Goal: Information Seeking & Learning: Learn about a topic

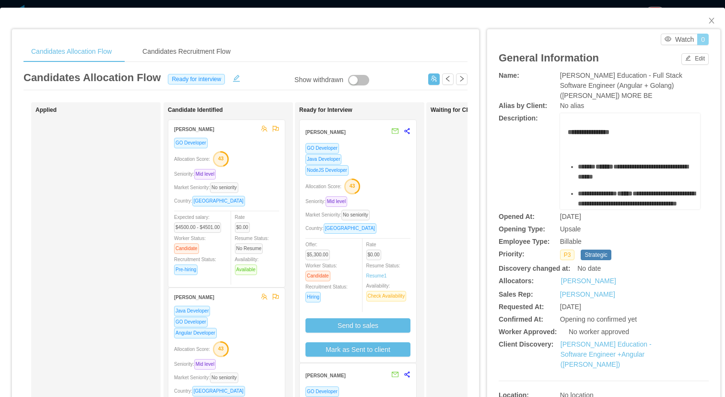
click at [703, 39] on button "0" at bounding box center [703, 40] width 12 height 12
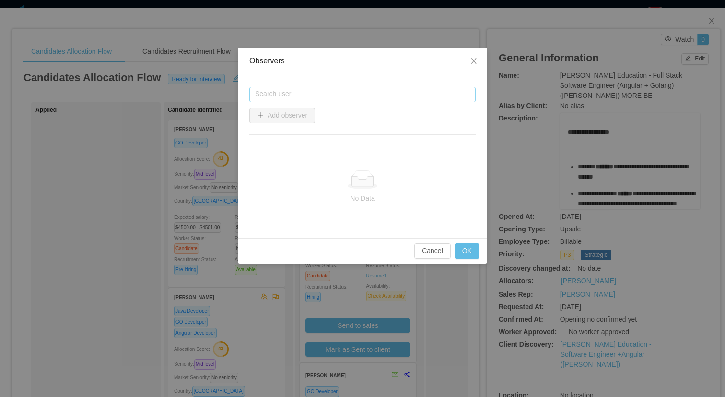
click at [420, 91] on input "text" at bounding box center [362, 94] width 226 height 15
click at [288, 114] on li "[PERSON_NAME]" at bounding box center [362, 112] width 226 height 15
type input "**********"
click at [283, 113] on button "Add observer" at bounding box center [282, 115] width 66 height 15
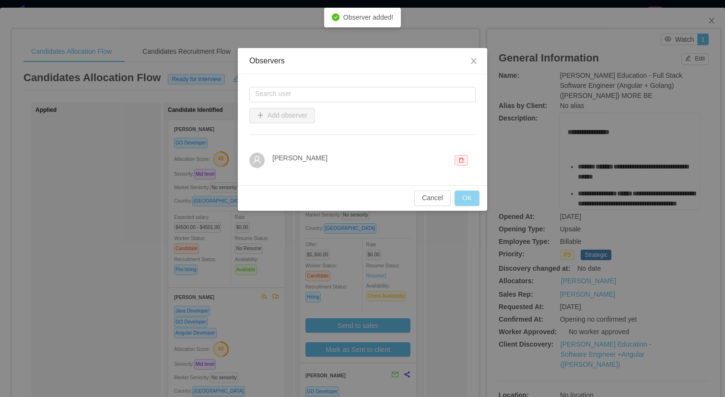
click at [474, 195] on button "OK" at bounding box center [467, 197] width 25 height 15
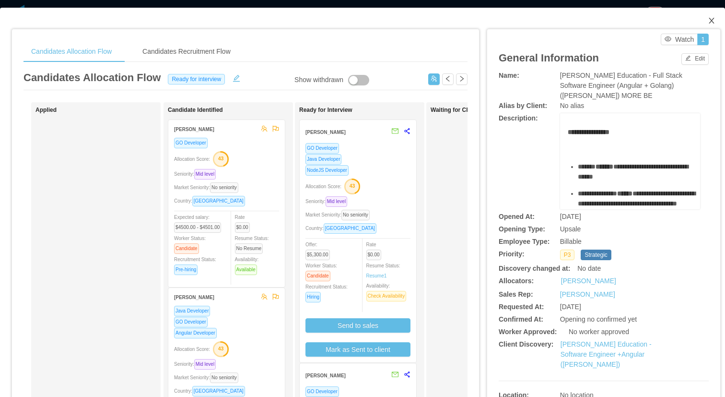
click at [709, 23] on icon "icon: close" at bounding box center [711, 21] width 5 height 6
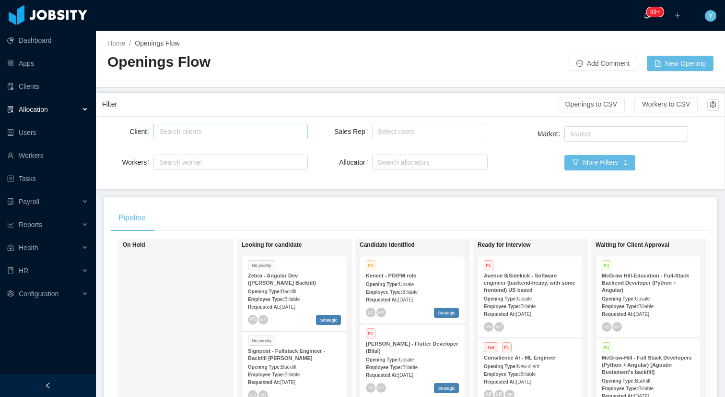
click at [286, 126] on div "Search clients" at bounding box center [228, 131] width 145 height 14
type input "******"
click at [259, 157] on li "McGraw-Hill Education" at bounding box center [230, 149] width 154 height 15
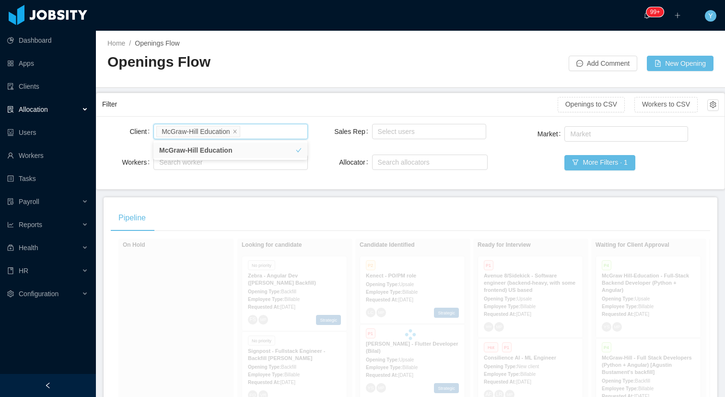
click at [276, 106] on div "Filter" at bounding box center [330, 104] width 456 height 18
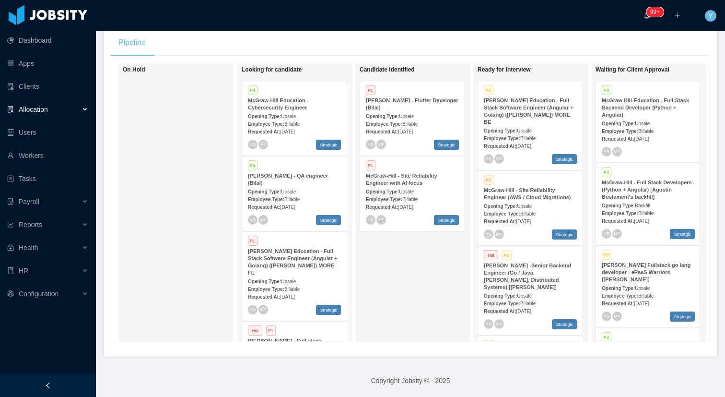
click at [295, 130] on span "[DATE]" at bounding box center [287, 131] width 15 height 5
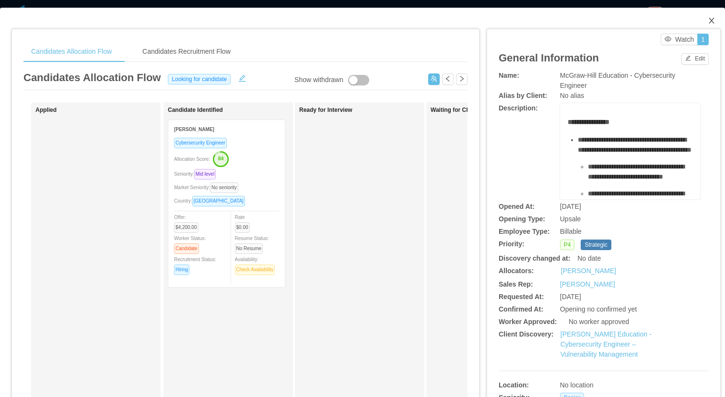
click at [712, 22] on icon "icon: close" at bounding box center [712, 21] width 8 height 8
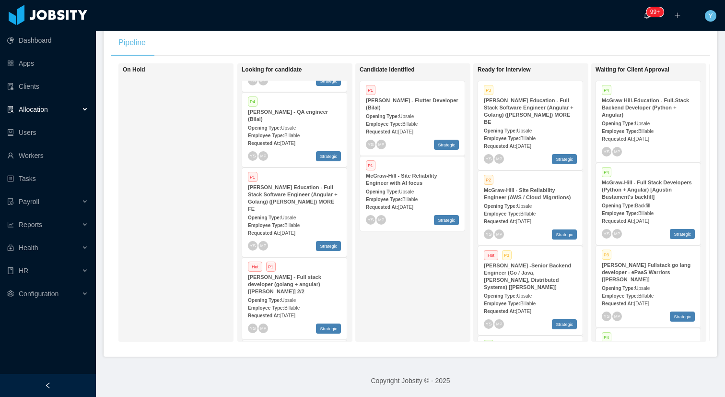
scroll to position [128, 0]
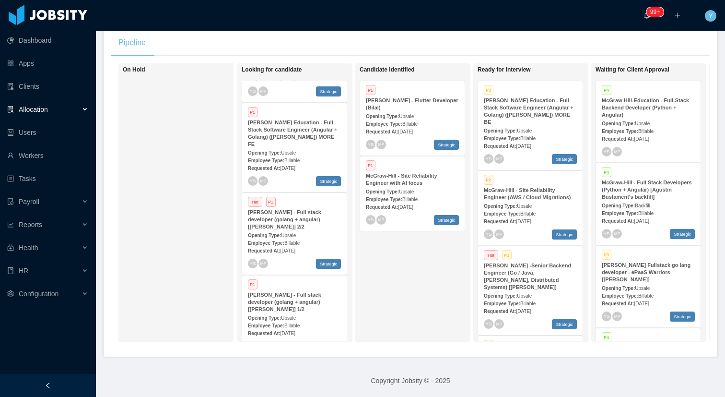
click at [300, 158] on span "Billable" at bounding box center [291, 160] width 15 height 5
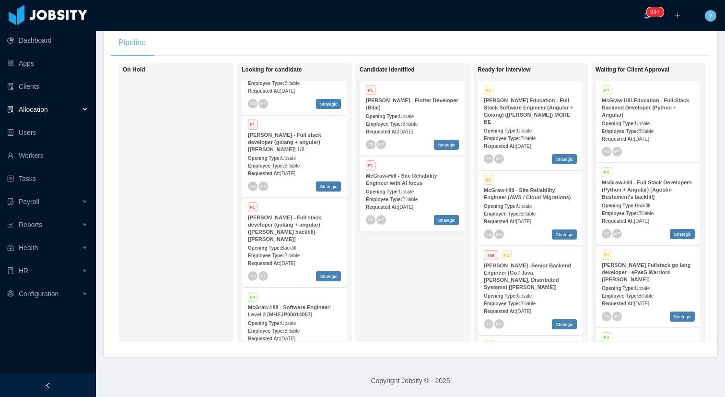
scroll to position [293, 0]
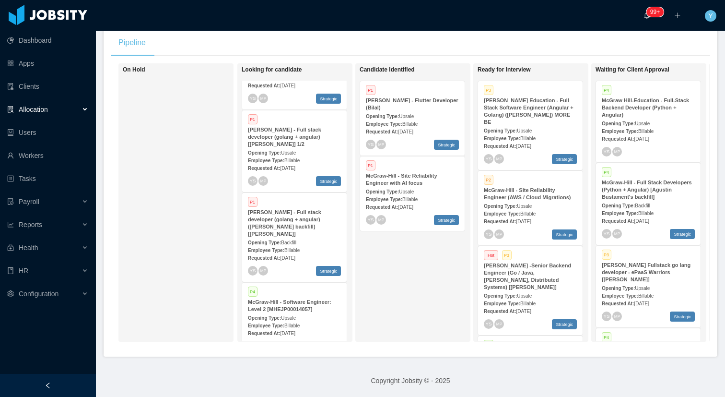
click at [319, 298] on div "McGraw-Hill - Software Engineer: Level 2 [MHEJP00014057]" at bounding box center [294, 305] width 93 height 14
